Goal: Find specific page/section: Find specific page/section

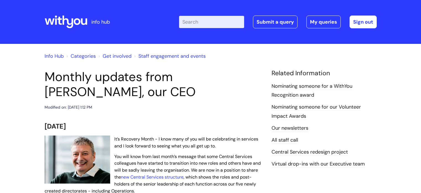
scroll to position [111, 0]
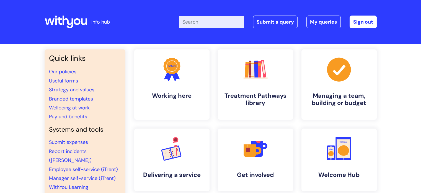
click at [214, 23] on input "Enter your search term here..." at bounding box center [211, 22] width 65 height 12
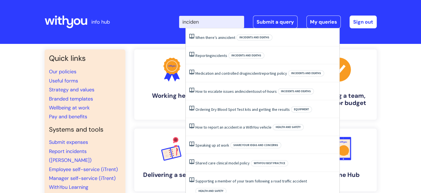
type input "incident"
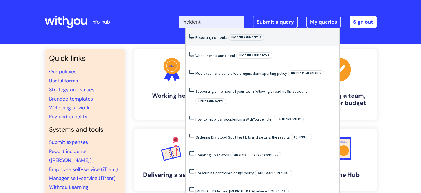
click at [226, 36] on span "incidents" at bounding box center [219, 37] width 15 height 5
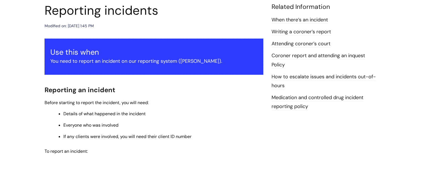
scroll to position [55, 0]
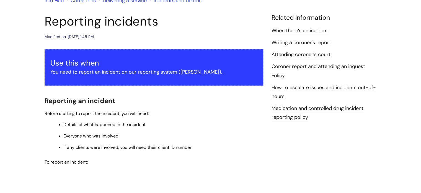
click at [193, 70] on p "You need to report an incident on our reporting system (Ulysses)." at bounding box center [153, 71] width 207 height 9
copy p "Ulysses"
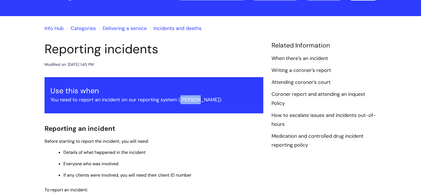
scroll to position [0, 0]
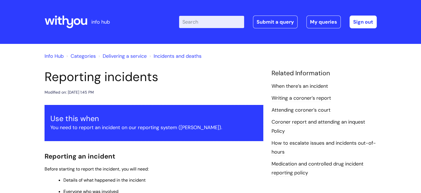
click at [213, 24] on input "Enter your search term here..." at bounding box center [211, 22] width 65 height 12
paste input "Ulysses"
type input "Ulysses"
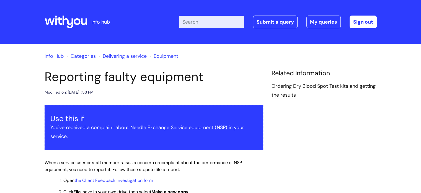
click at [59, 53] on link "Info Hub" at bounding box center [54, 56] width 19 height 7
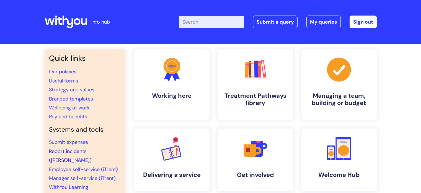
click at [81, 150] on link "Report incidents ([PERSON_NAME])" at bounding box center [70, 156] width 43 height 16
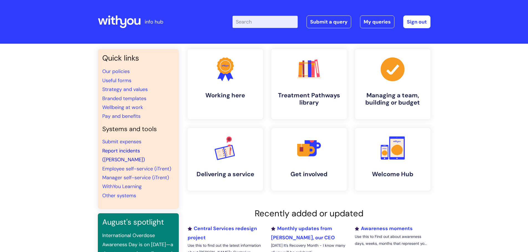
click at [136, 152] on link "Report incidents ([PERSON_NAME])" at bounding box center [123, 156] width 43 height 16
